Goal: Task Accomplishment & Management: Manage account settings

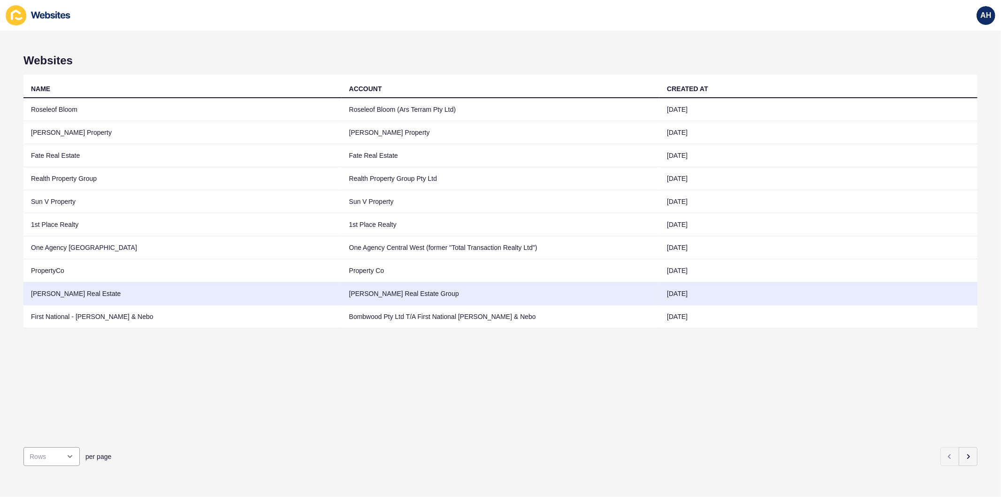
click at [394, 292] on td "[PERSON_NAME] Real Estate Group" at bounding box center [501, 293] width 318 height 23
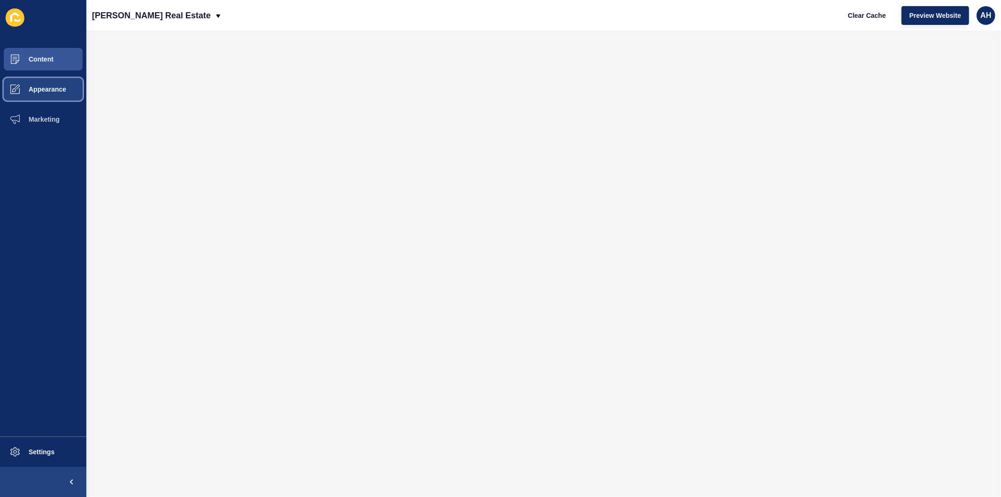
click at [54, 92] on button "Appearance" at bounding box center [43, 89] width 86 height 30
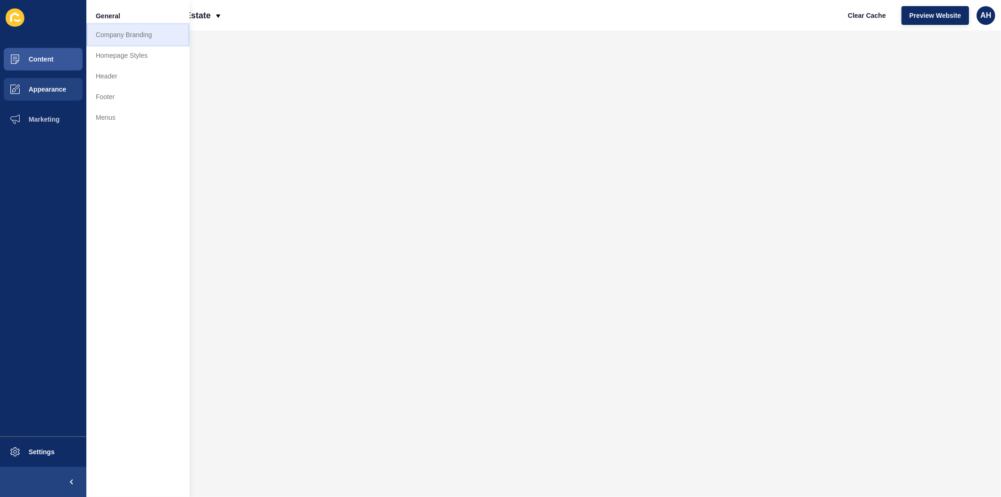
click at [110, 38] on link "Company Branding" at bounding box center [137, 34] width 103 height 21
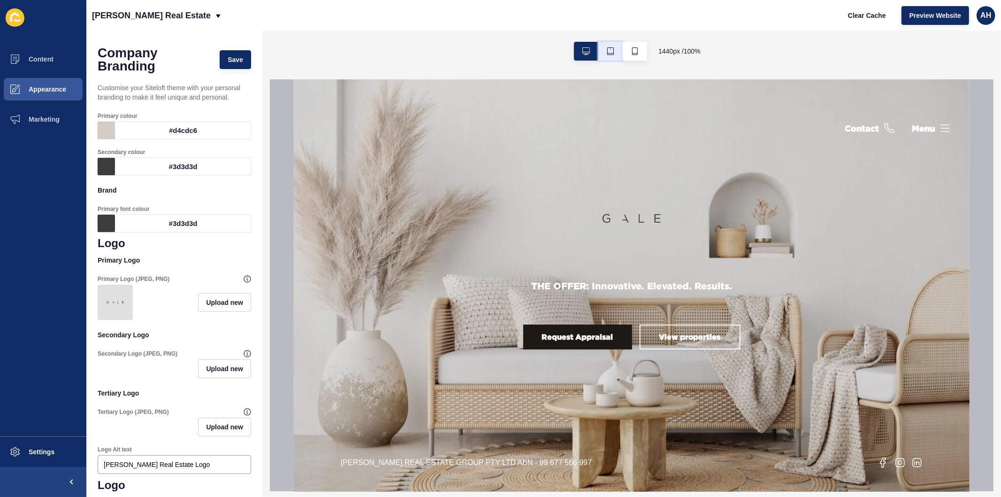
click at [608, 52] on icon "button" at bounding box center [611, 51] width 8 height 8
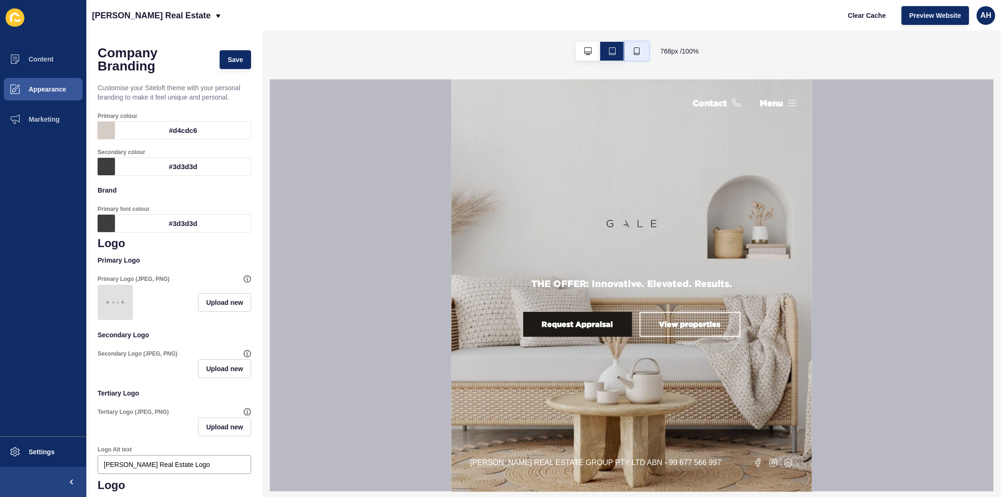
click at [634, 51] on icon "button" at bounding box center [637, 51] width 6 height 8
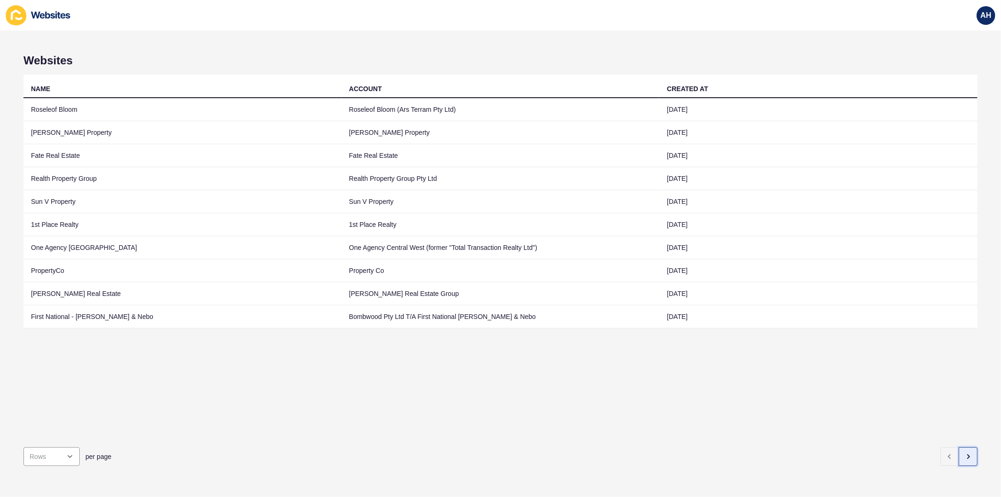
click at [965, 453] on icon "button" at bounding box center [969, 457] width 8 height 8
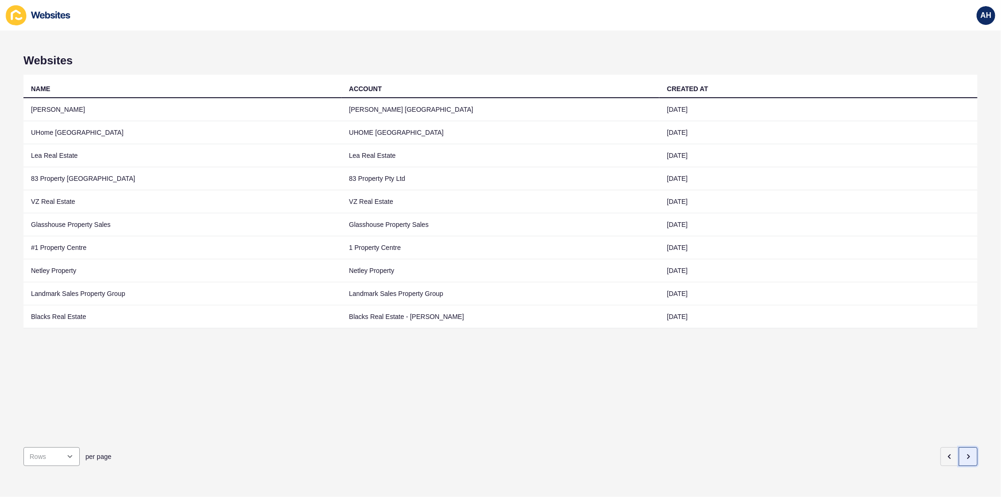
click at [960, 447] on button "button" at bounding box center [968, 456] width 19 height 19
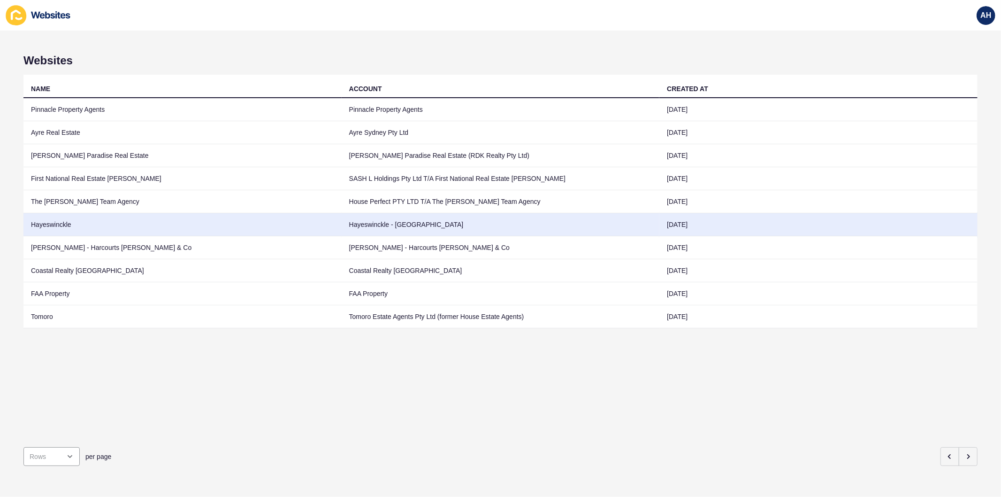
click at [375, 226] on td "Hayeswinckle - Newtown" at bounding box center [501, 224] width 318 height 23
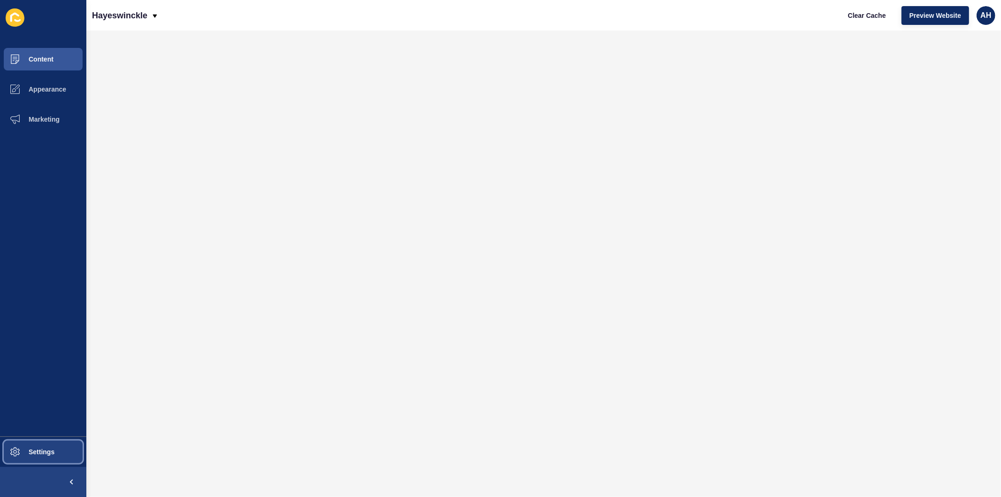
click at [38, 451] on span "Settings" at bounding box center [27, 452] width 56 height 8
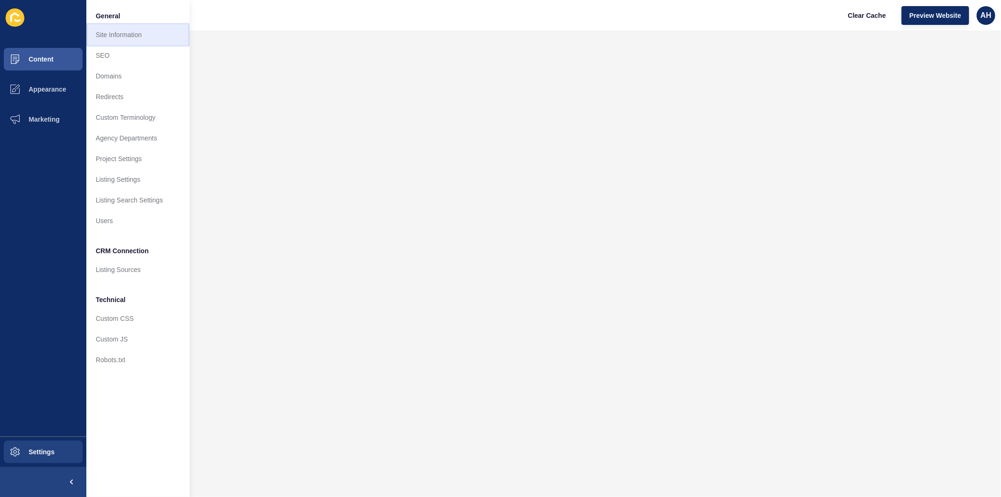
click at [126, 32] on link "Site Information" at bounding box center [137, 34] width 103 height 21
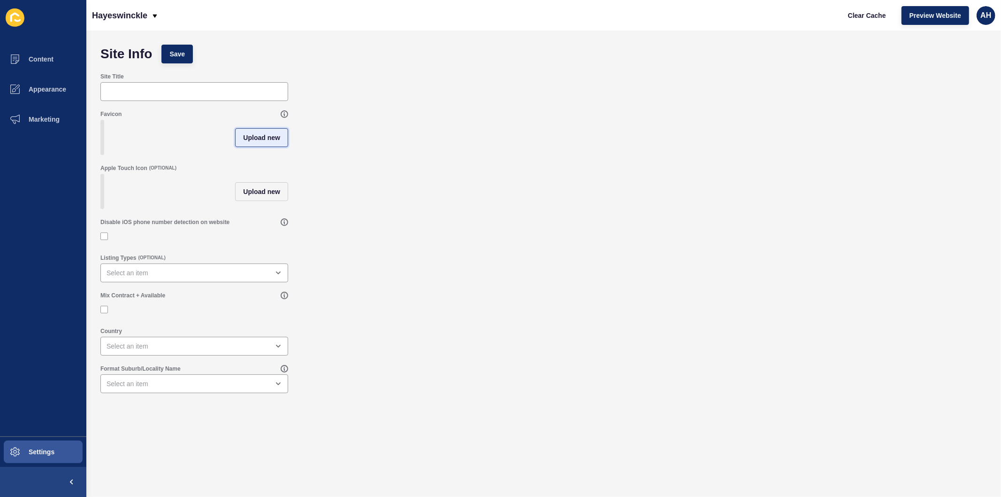
click at [252, 142] on span "Upload new" at bounding box center [261, 137] width 37 height 9
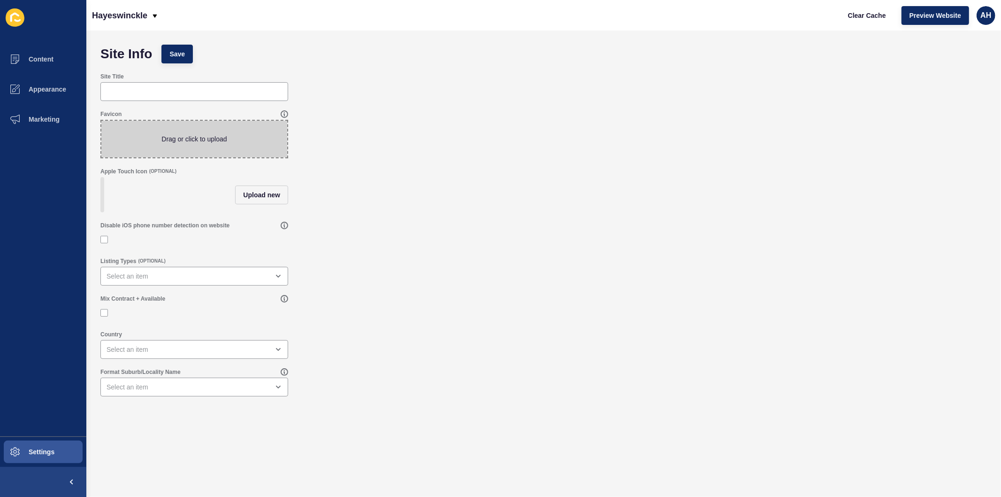
click at [199, 137] on span at bounding box center [194, 139] width 186 height 37
click at [101, 121] on input "Drag or click to upload" at bounding box center [101, 121] width 0 height 0
type input "C:\fakepath\Asset 1.png"
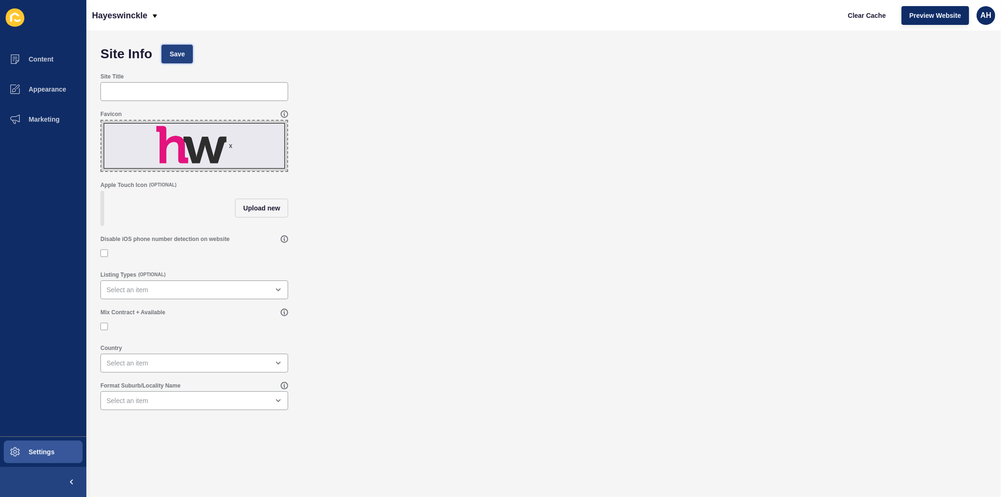
click at [177, 54] on span "Save" at bounding box center [176, 53] width 15 height 9
click at [918, 17] on span "Preview Website" at bounding box center [936, 15] width 52 height 9
click at [35, 444] on button "Settings" at bounding box center [43, 452] width 86 height 30
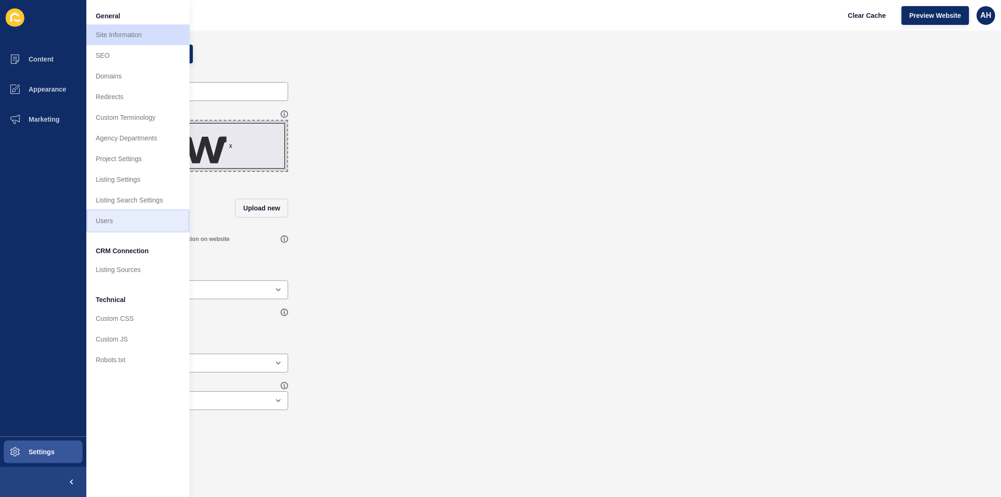
click at [100, 217] on link "Users" at bounding box center [137, 220] width 103 height 21
